Goal: Information Seeking & Learning: Learn about a topic

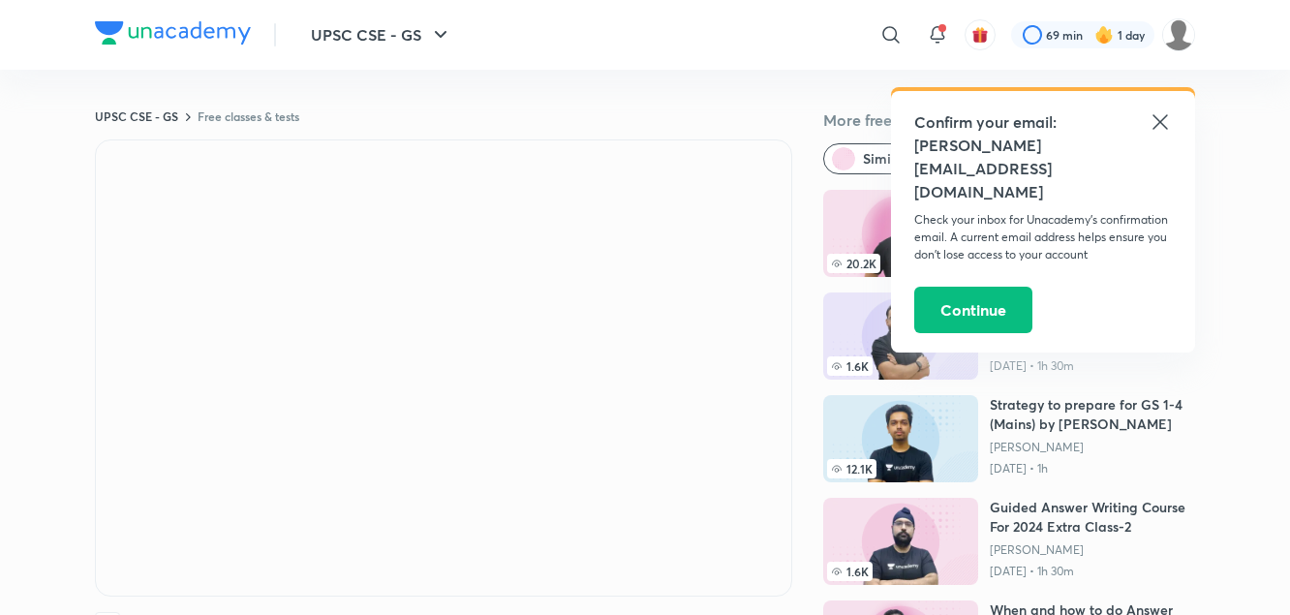
click at [1167, 118] on icon at bounding box center [1160, 121] width 23 height 23
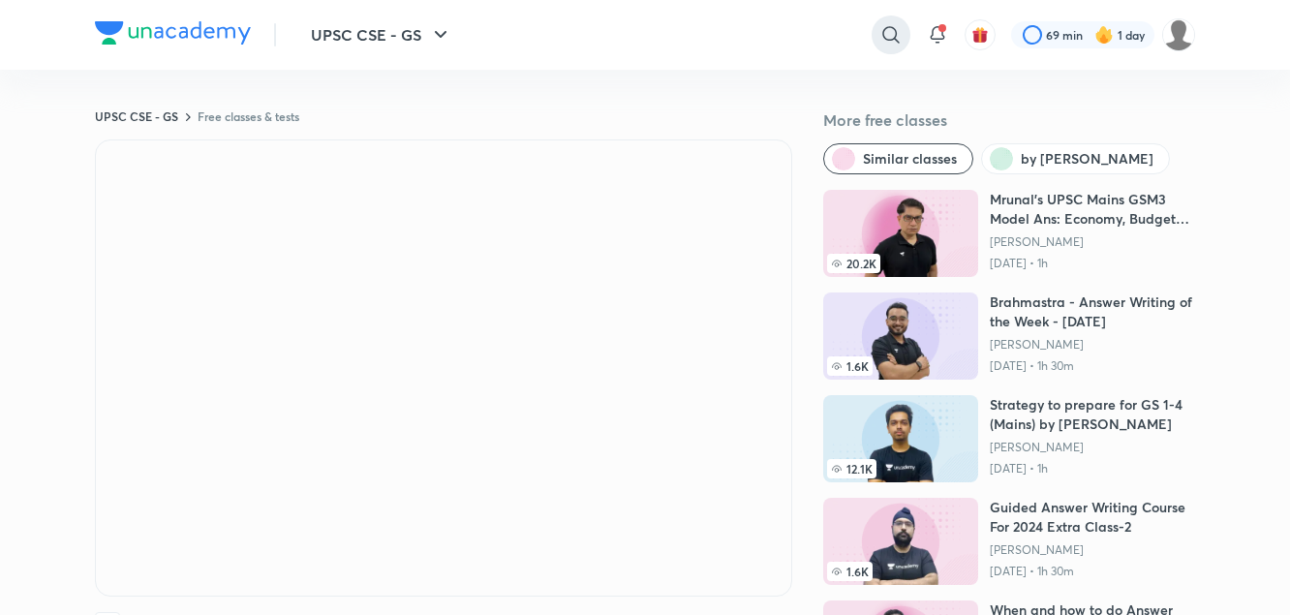
click at [903, 31] on div at bounding box center [891, 34] width 39 height 39
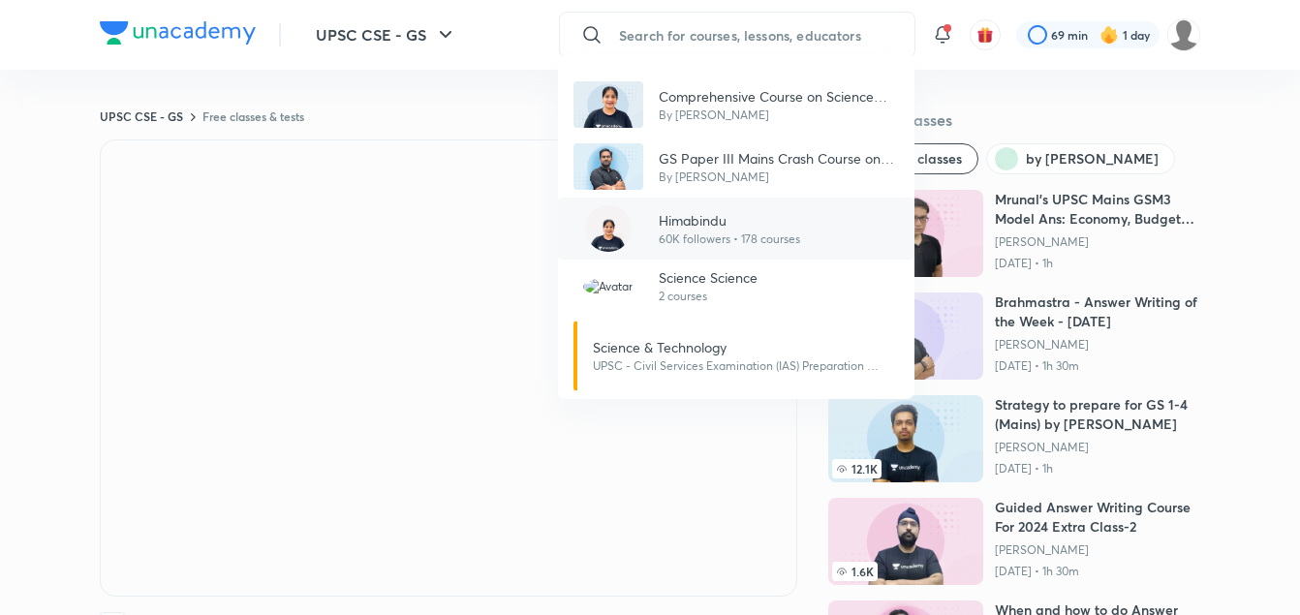
click at [690, 245] on p "60K followers • 178 courses" at bounding box center [729, 238] width 141 height 17
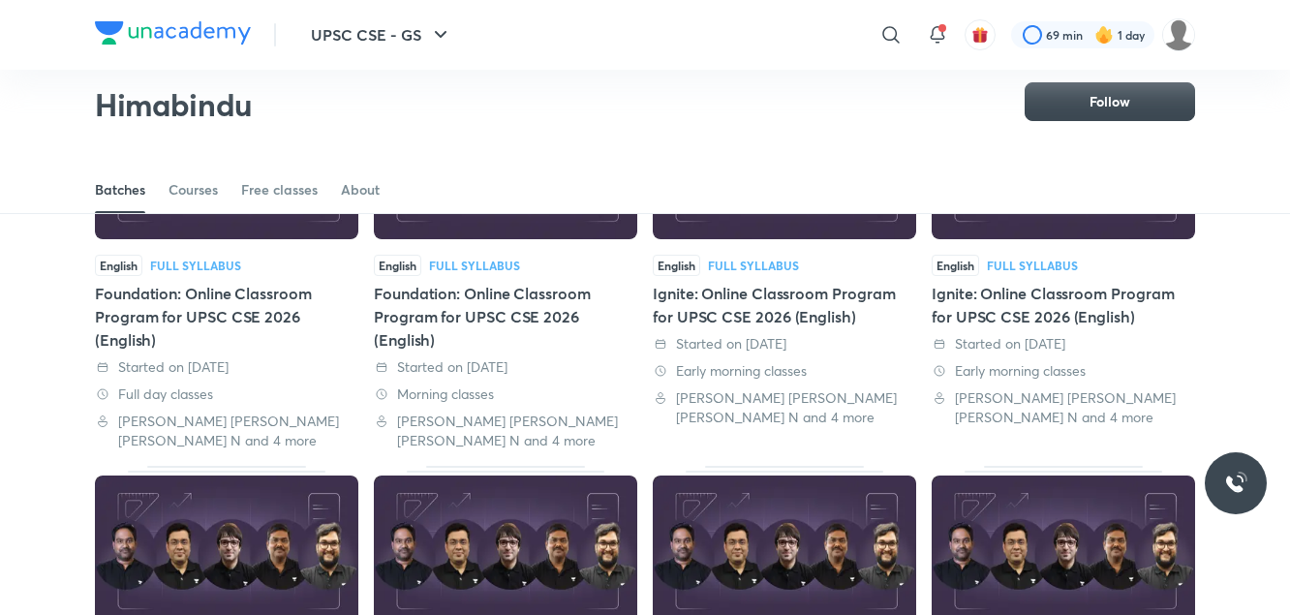
scroll to position [614, 0]
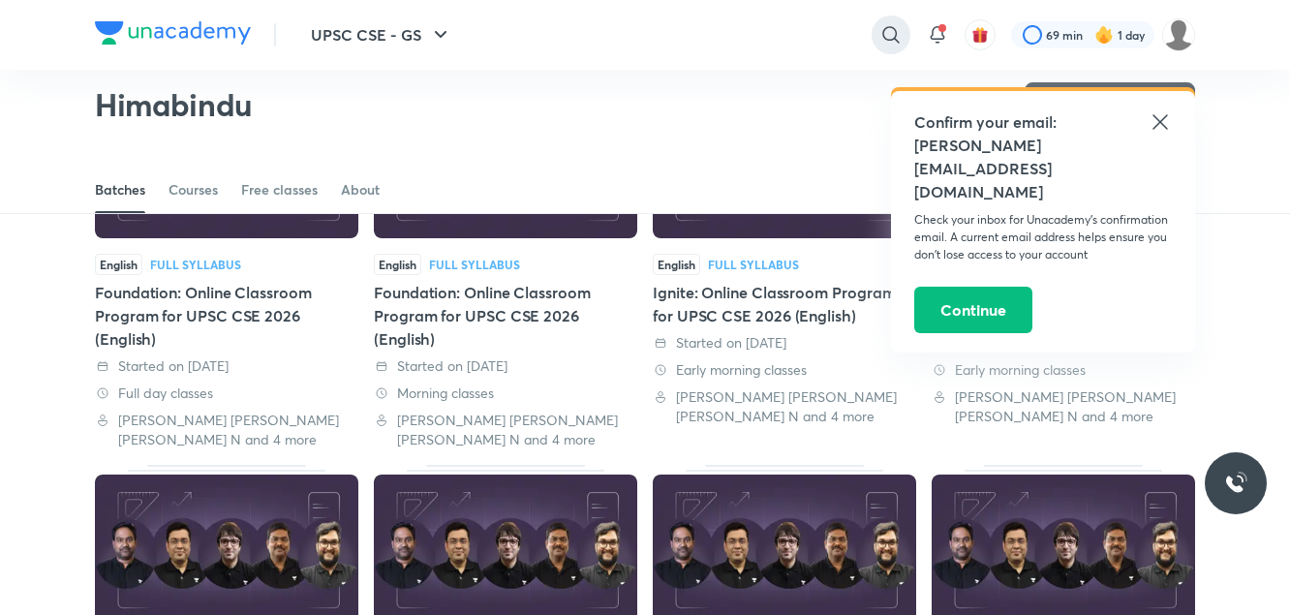
click at [879, 34] on icon at bounding box center [890, 34] width 23 height 23
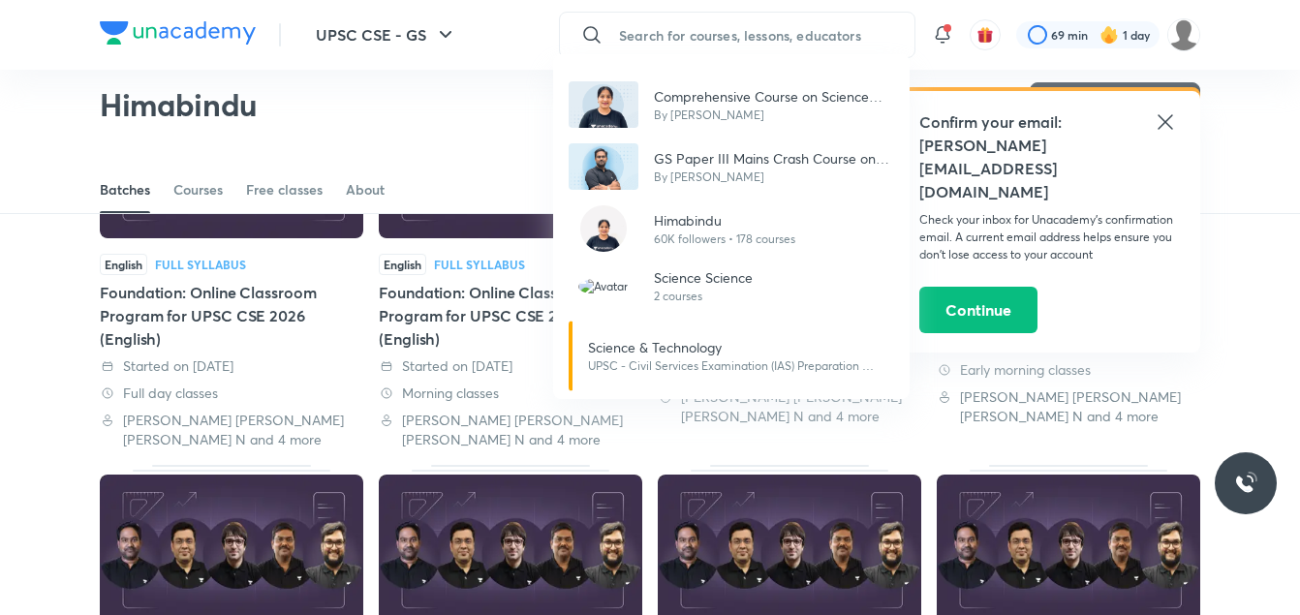
click at [783, 23] on div "Comprehensive Course on Science and Technology By Himabindu GS Paper III Mains …" at bounding box center [650, 307] width 1300 height 615
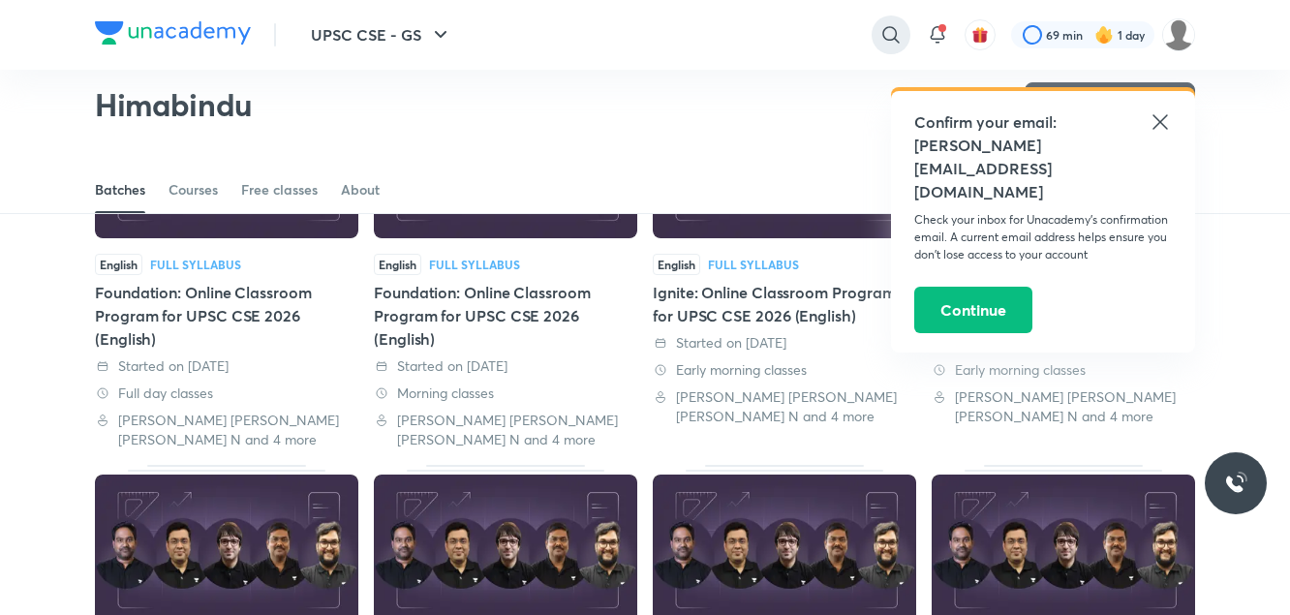
click at [886, 31] on icon at bounding box center [890, 34] width 23 height 23
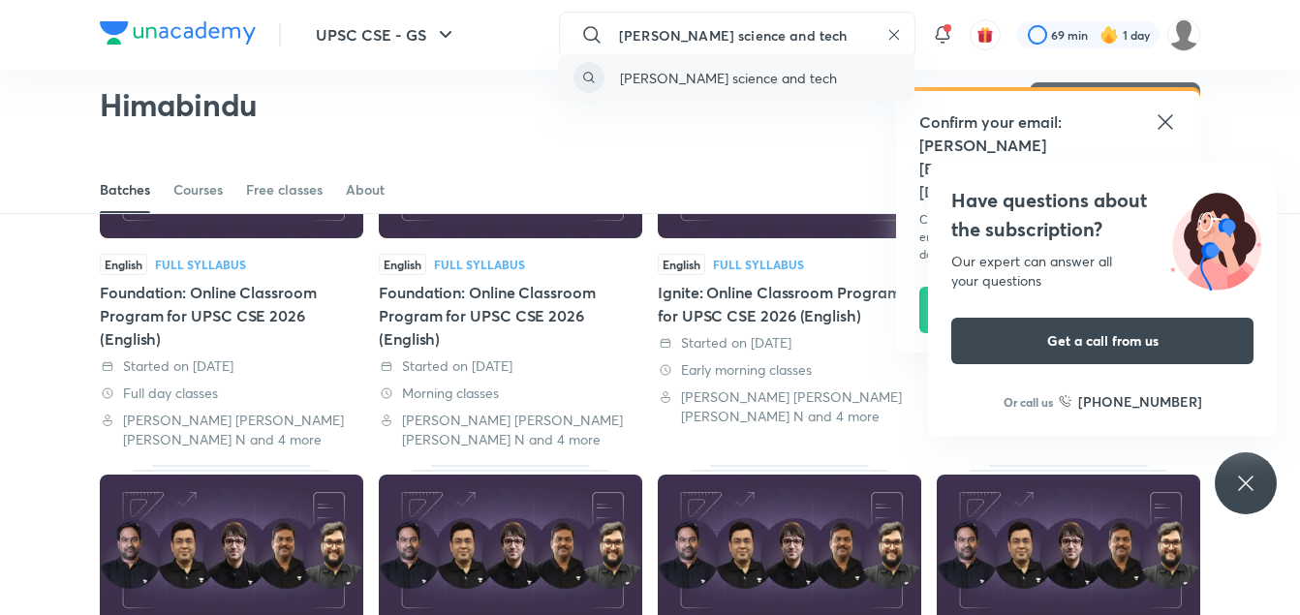
type input "[PERSON_NAME] science and tech"
click at [673, 74] on p "[PERSON_NAME] science and tech" at bounding box center [728, 78] width 217 height 20
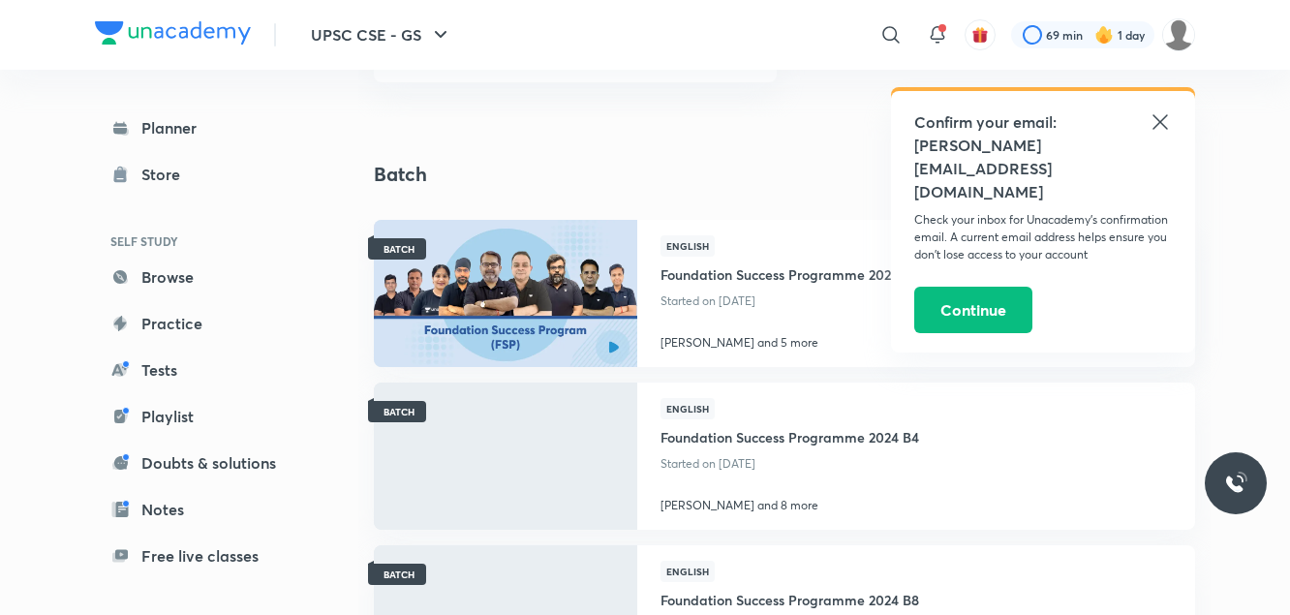
scroll to position [349, 0]
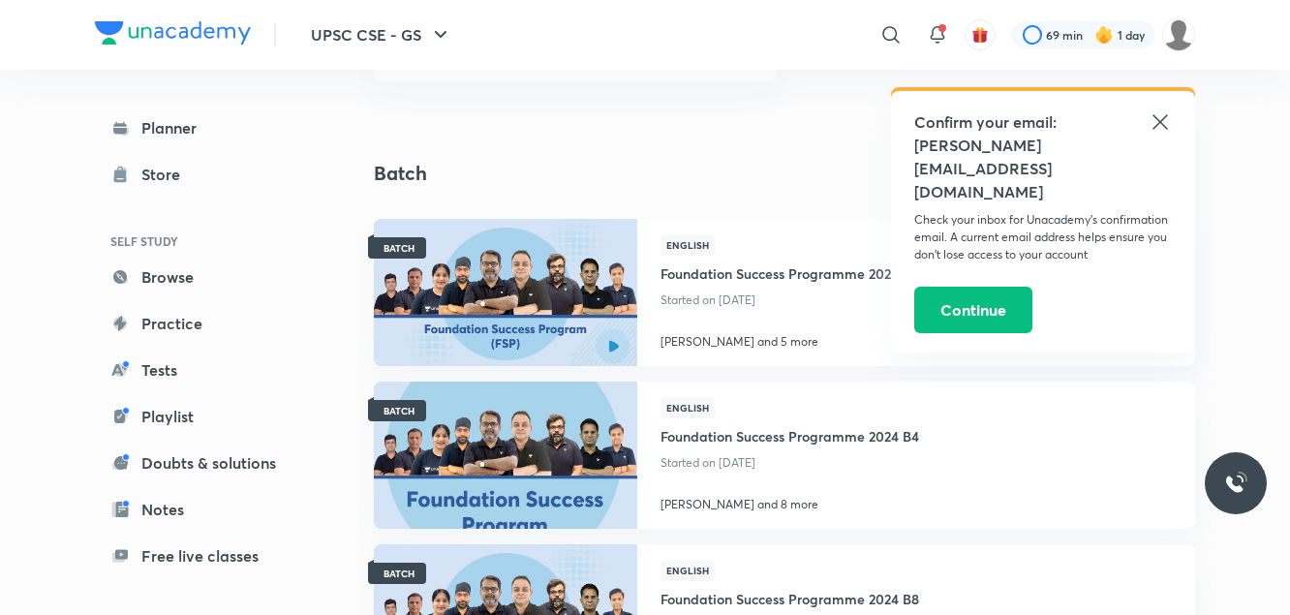
click at [1165, 123] on icon at bounding box center [1160, 121] width 23 height 23
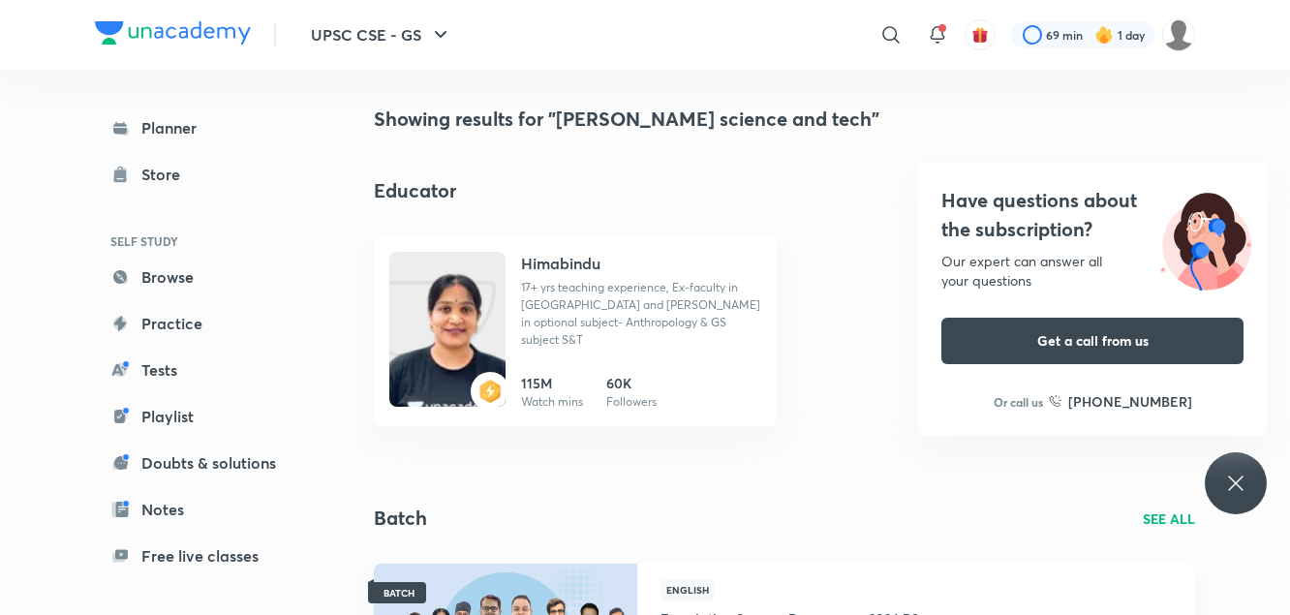
scroll to position [0, 0]
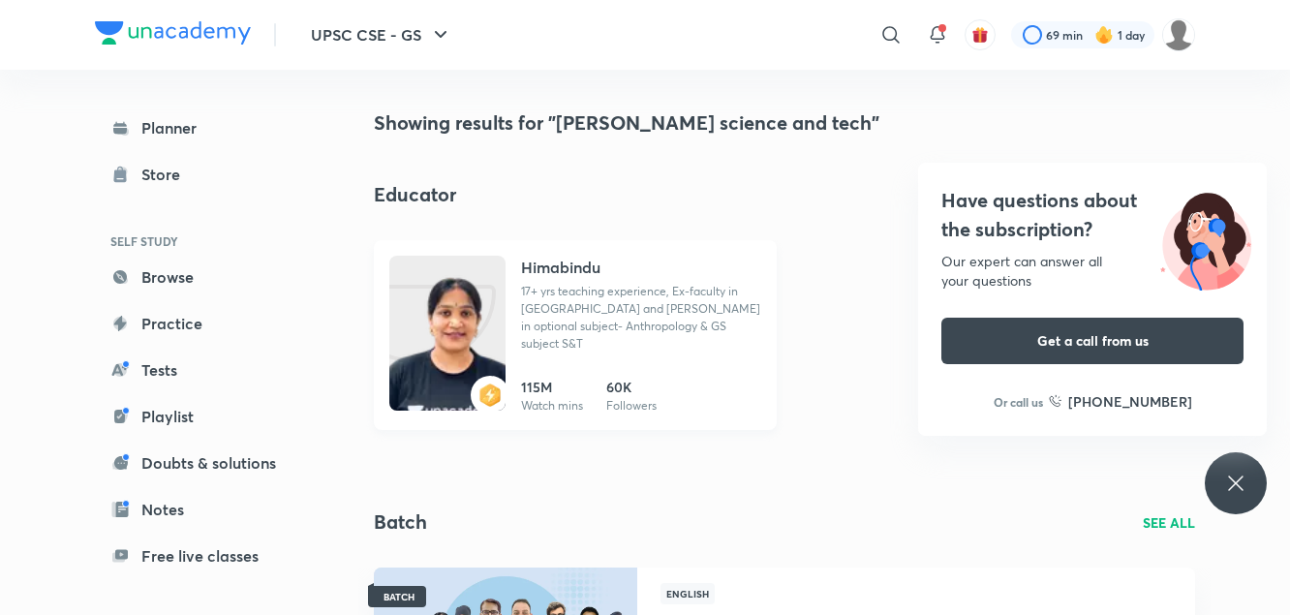
click at [400, 309] on img at bounding box center [447, 352] width 116 height 155
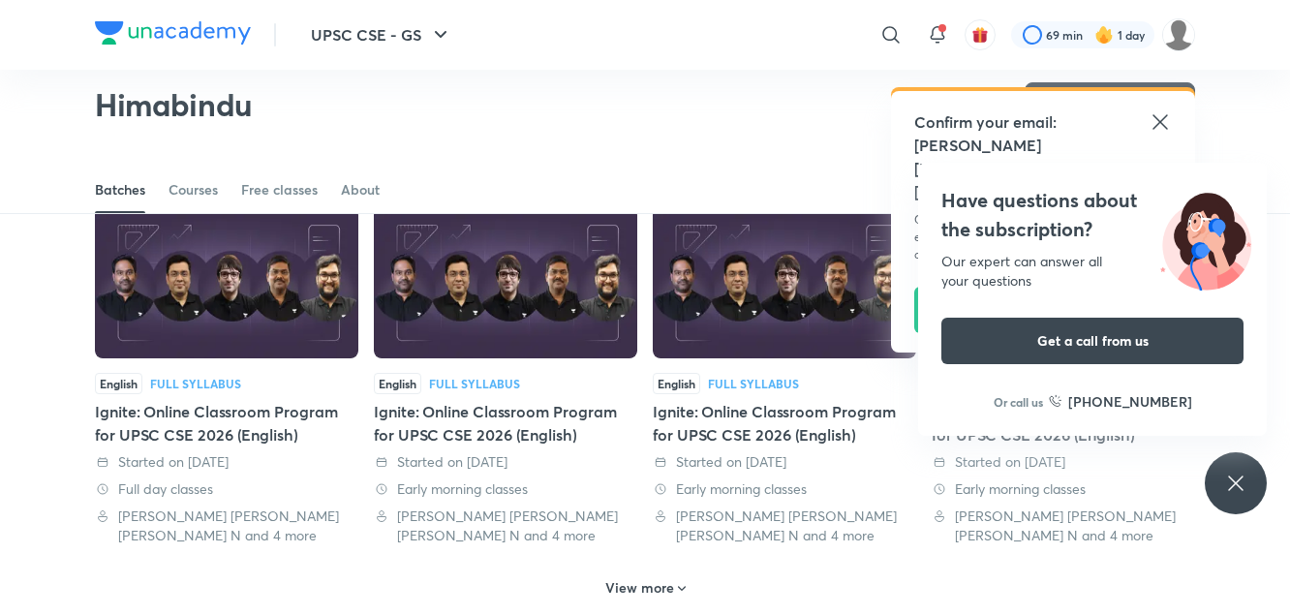
scroll to position [882, 0]
click at [1160, 120] on icon at bounding box center [1160, 121] width 23 height 23
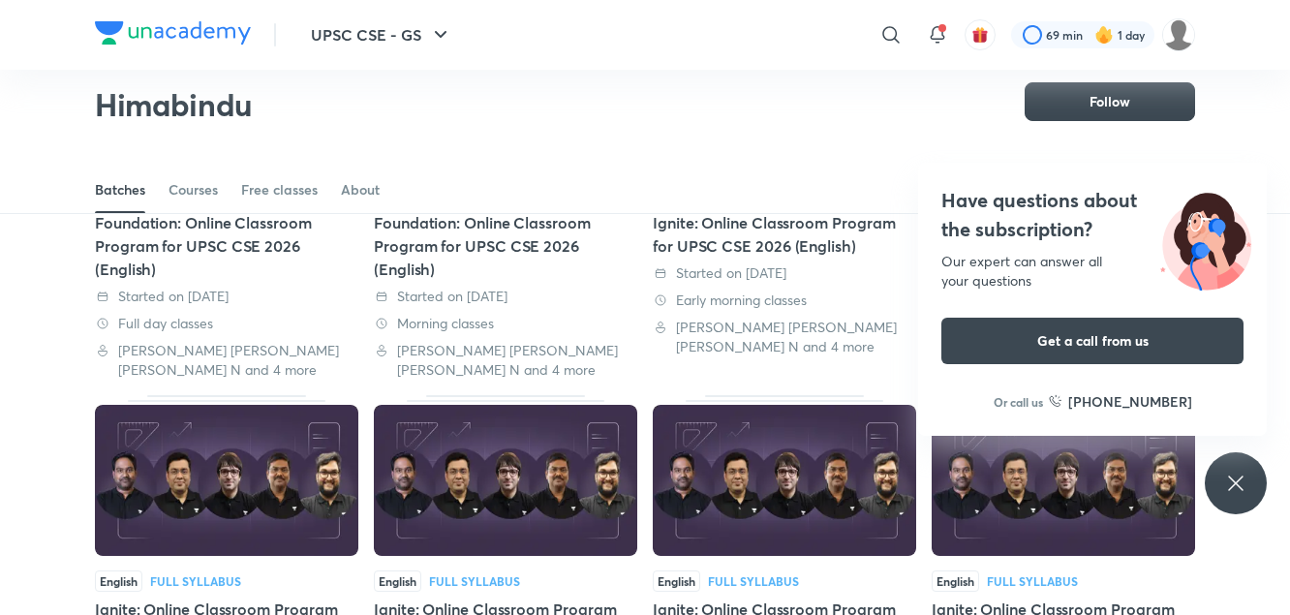
scroll to position [683, 0]
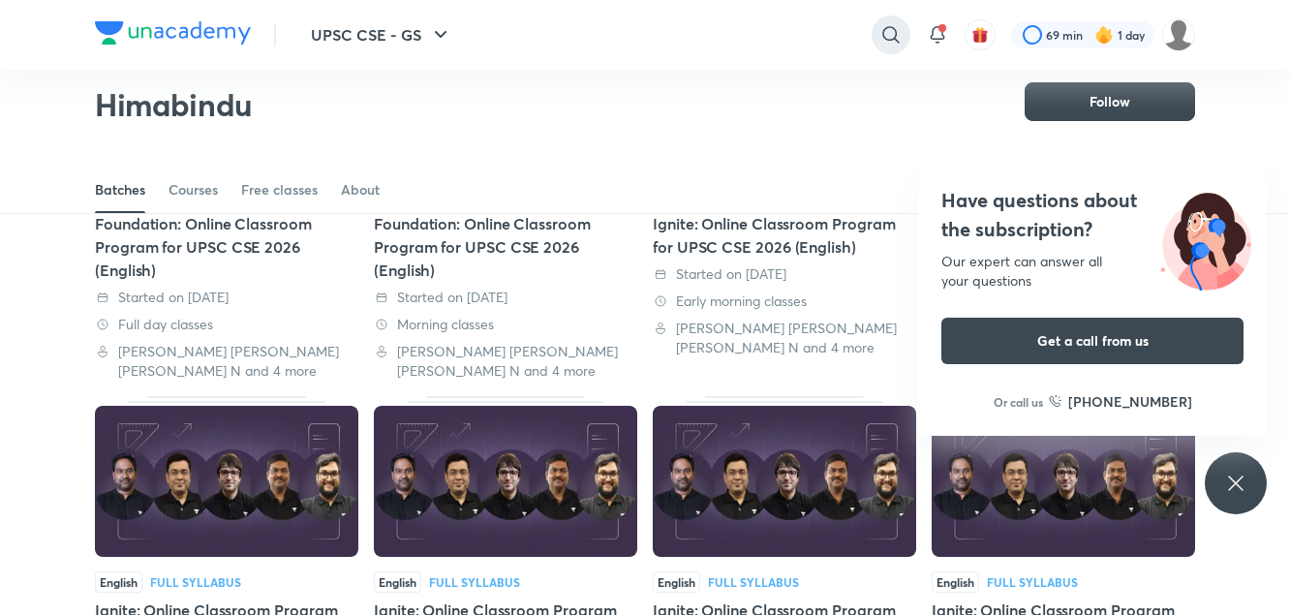
click at [889, 43] on icon at bounding box center [890, 34] width 23 height 23
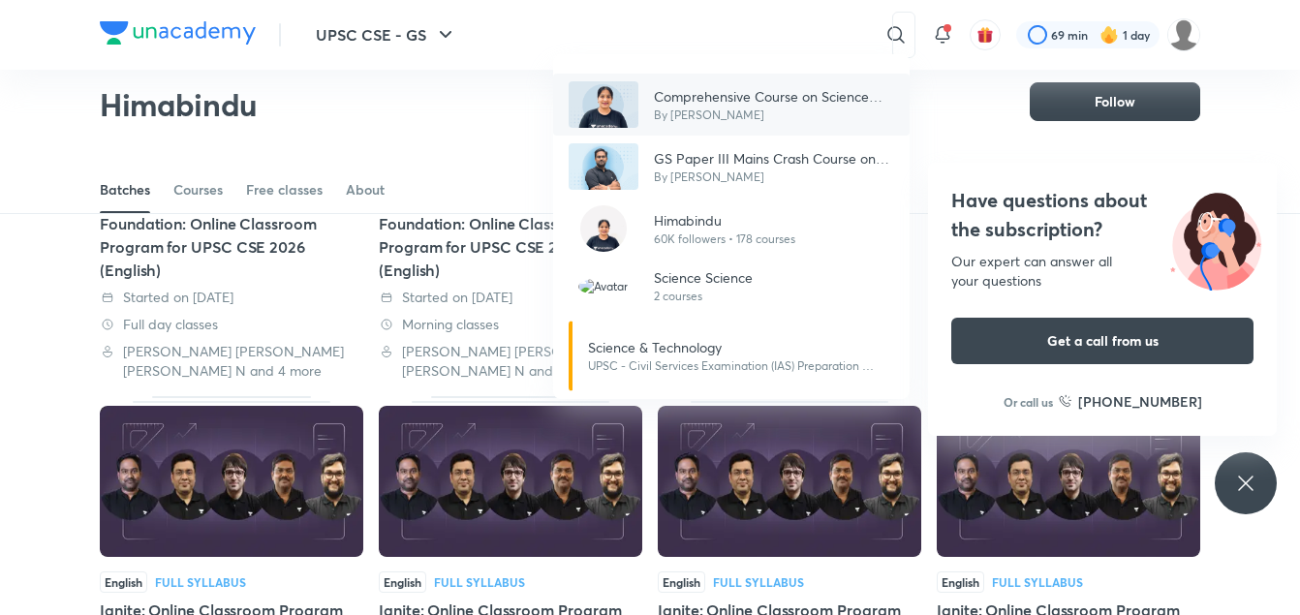
click at [749, 99] on p "Comprehensive Course on Science and Technology" at bounding box center [774, 96] width 240 height 20
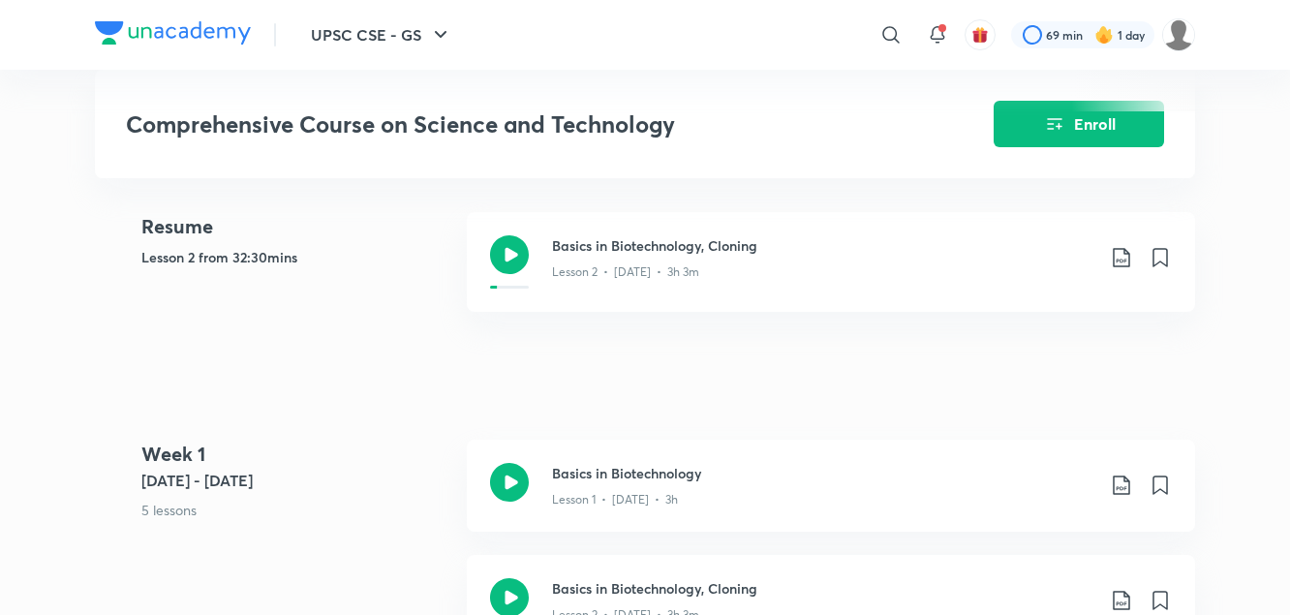
scroll to position [779, 0]
click at [537, 241] on div "Basics in Biotechnology, Cloning Lesson 2 • [DATE] • 3h 3m" at bounding box center [831, 264] width 728 height 100
